Goal: Find specific page/section: Find specific page/section

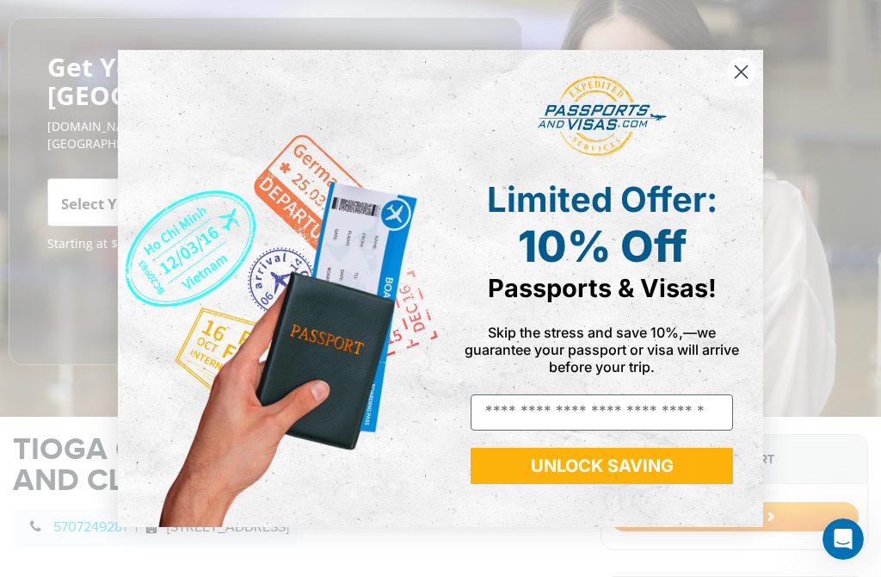
click at [755, 86] on circle "Close dialog" at bounding box center [741, 72] width 28 height 28
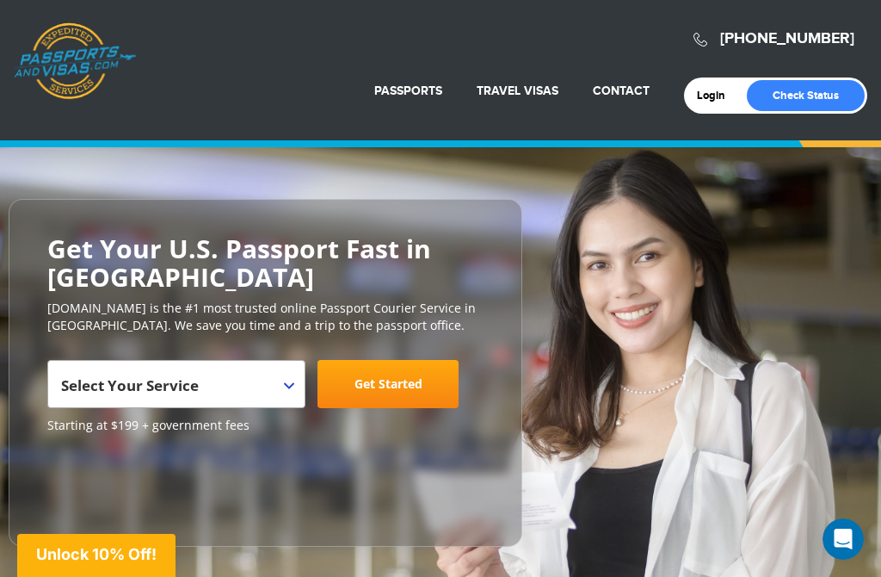
click at [242, 443] on div at bounding box center [265, 485] width 436 height 86
click at [300, 390] on span "Select Your Service" at bounding box center [176, 384] width 258 height 48
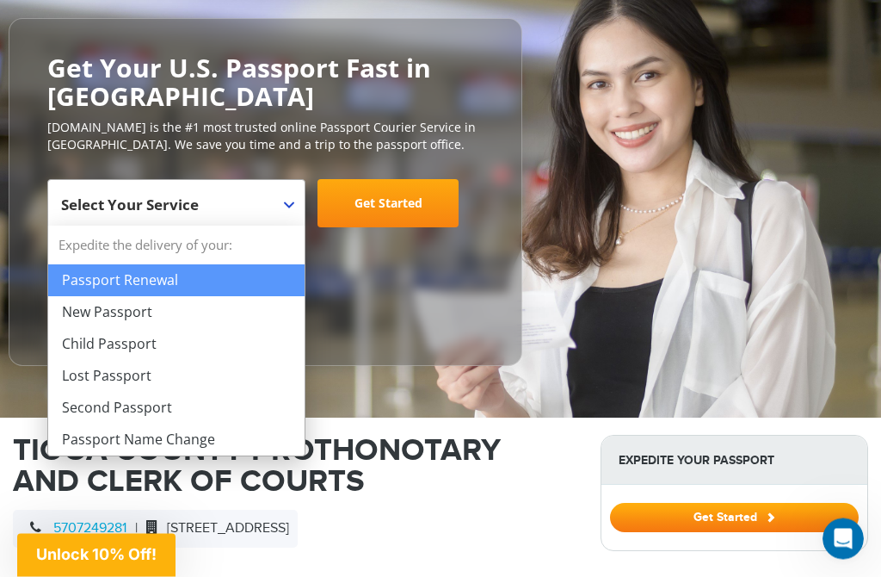
scroll to position [186, 0]
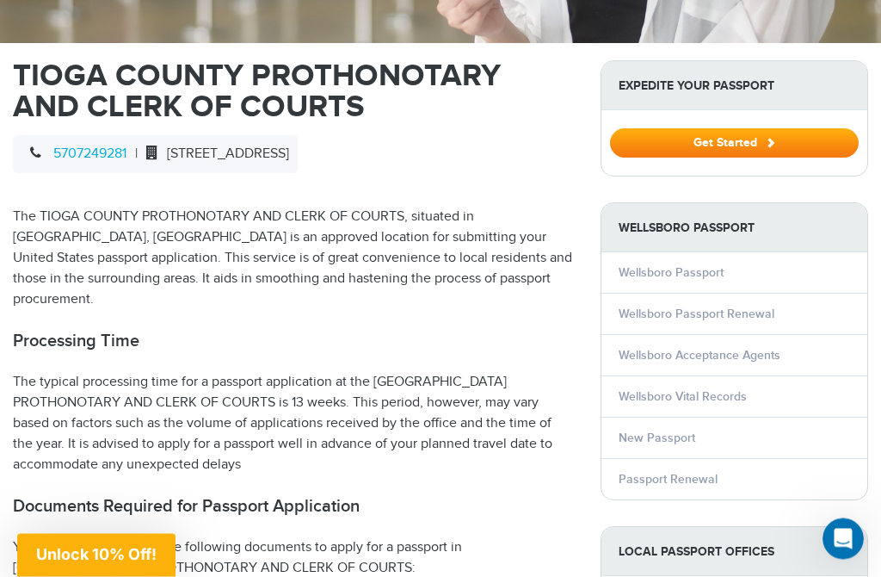
scroll to position [556, 0]
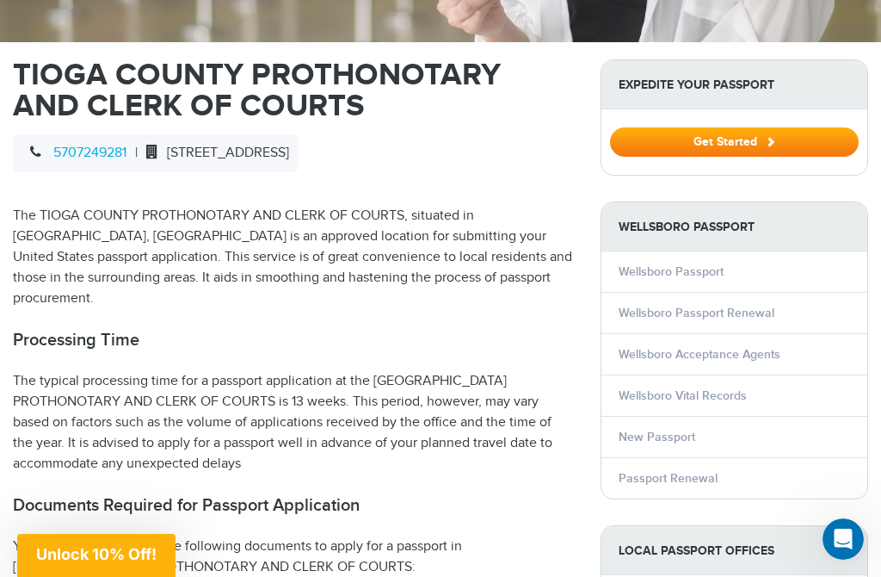
click at [633, 316] on link "Wellsboro Passport Renewal" at bounding box center [697, 313] width 156 height 15
click at [637, 306] on link "Wellsboro Passport Renewal" at bounding box center [697, 313] width 156 height 15
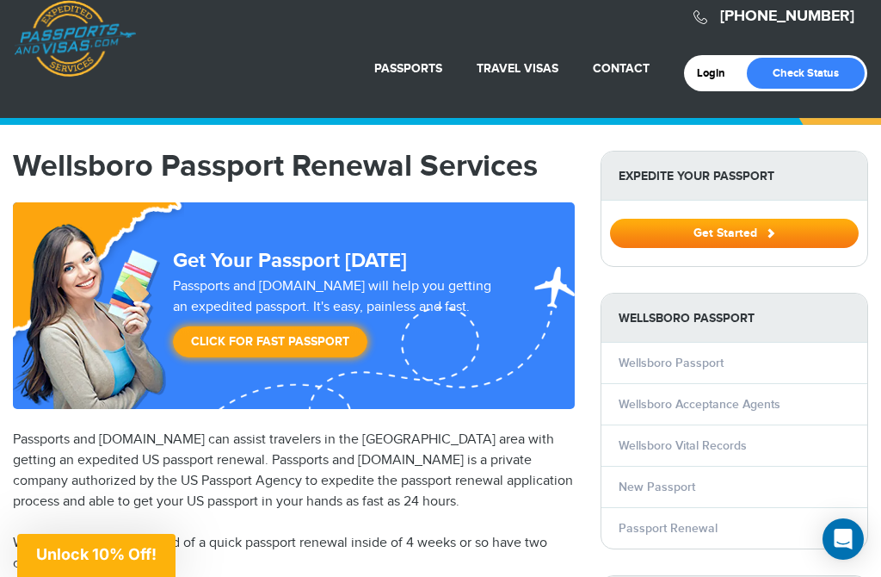
scroll to position [22, 0]
